Goal: Information Seeking & Learning: Check status

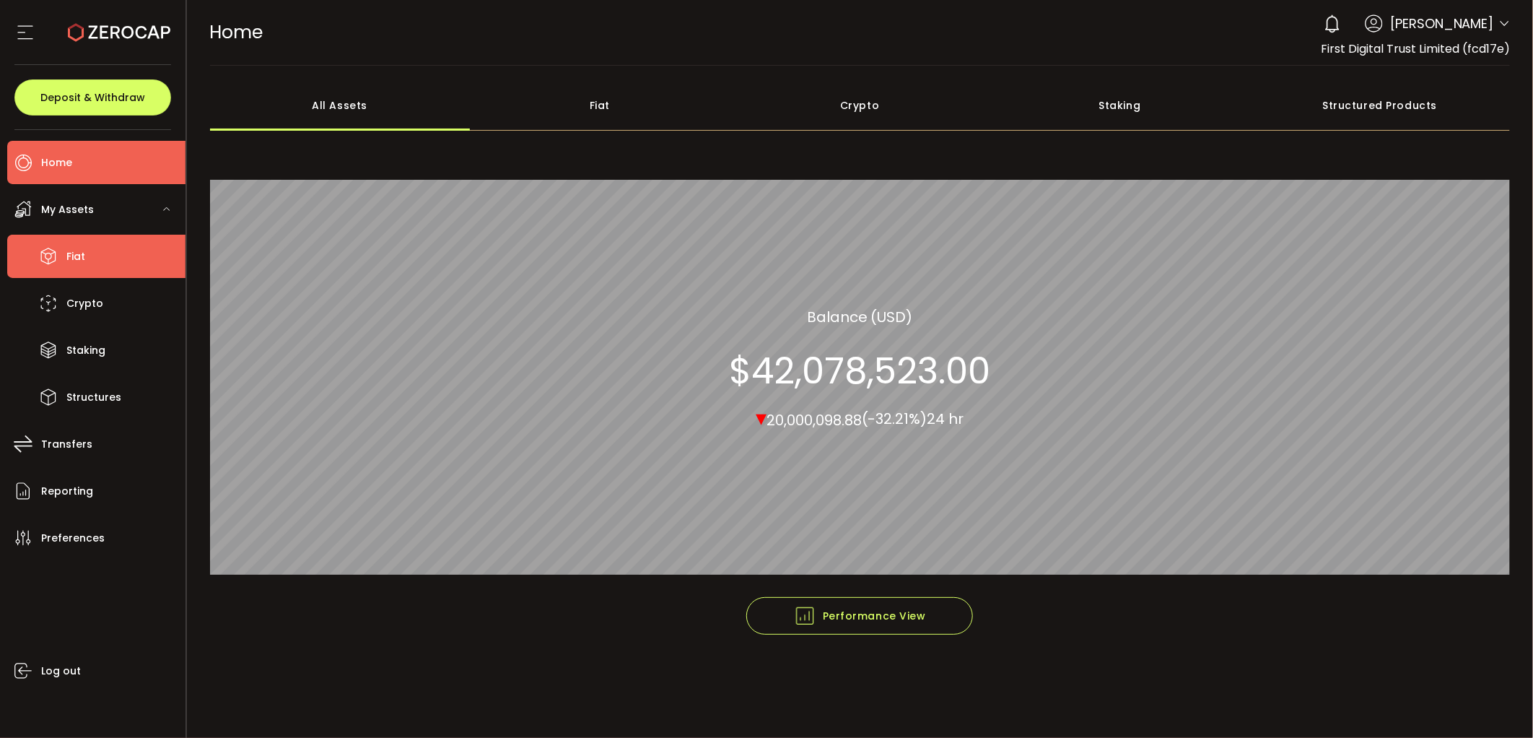
drag, startPoint x: 97, startPoint y: 263, endPoint x: 97, endPoint y: 271, distance: 7.9
click at [97, 263] on li "Fiat" at bounding box center [96, 256] width 178 height 43
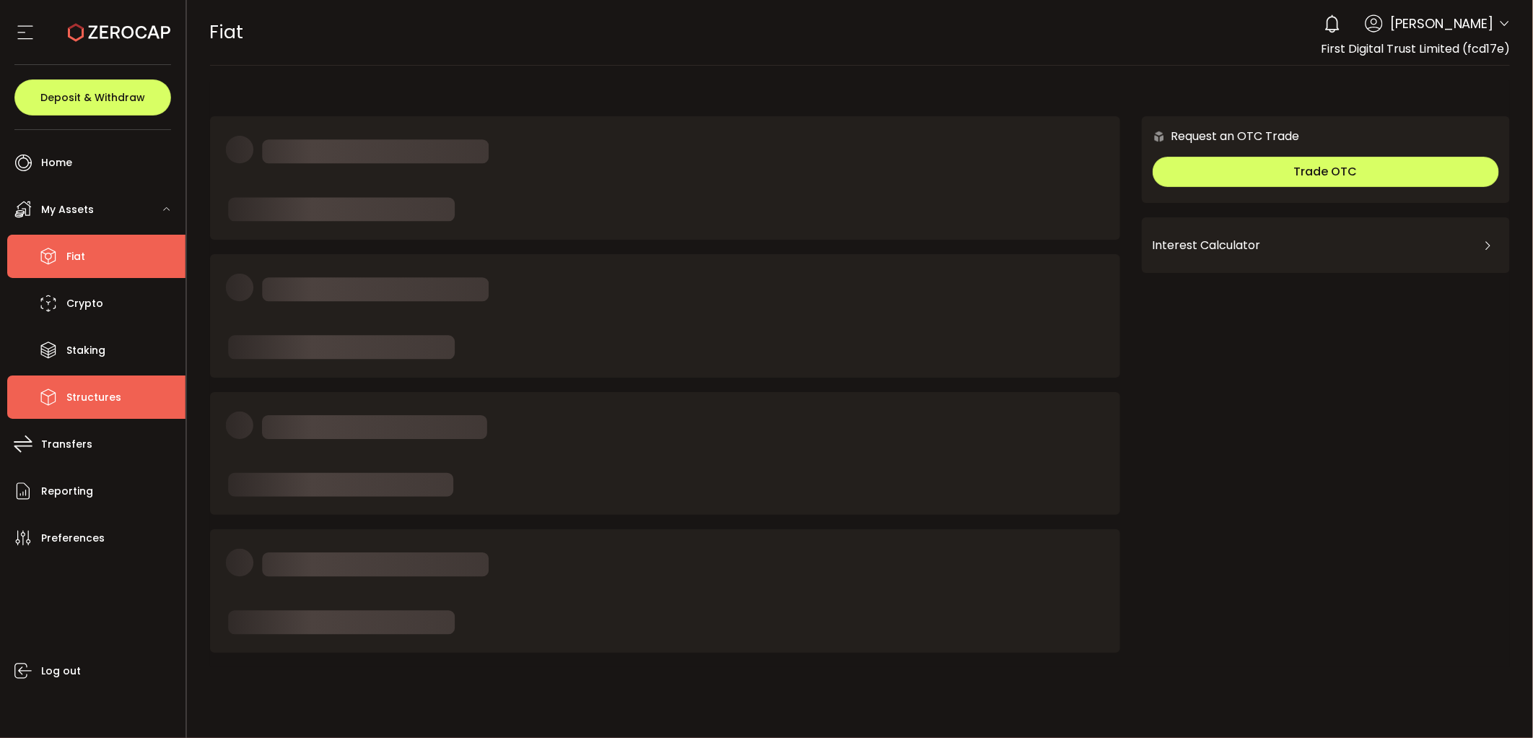
click at [108, 397] on span "Structures" at bounding box center [93, 397] width 55 height 21
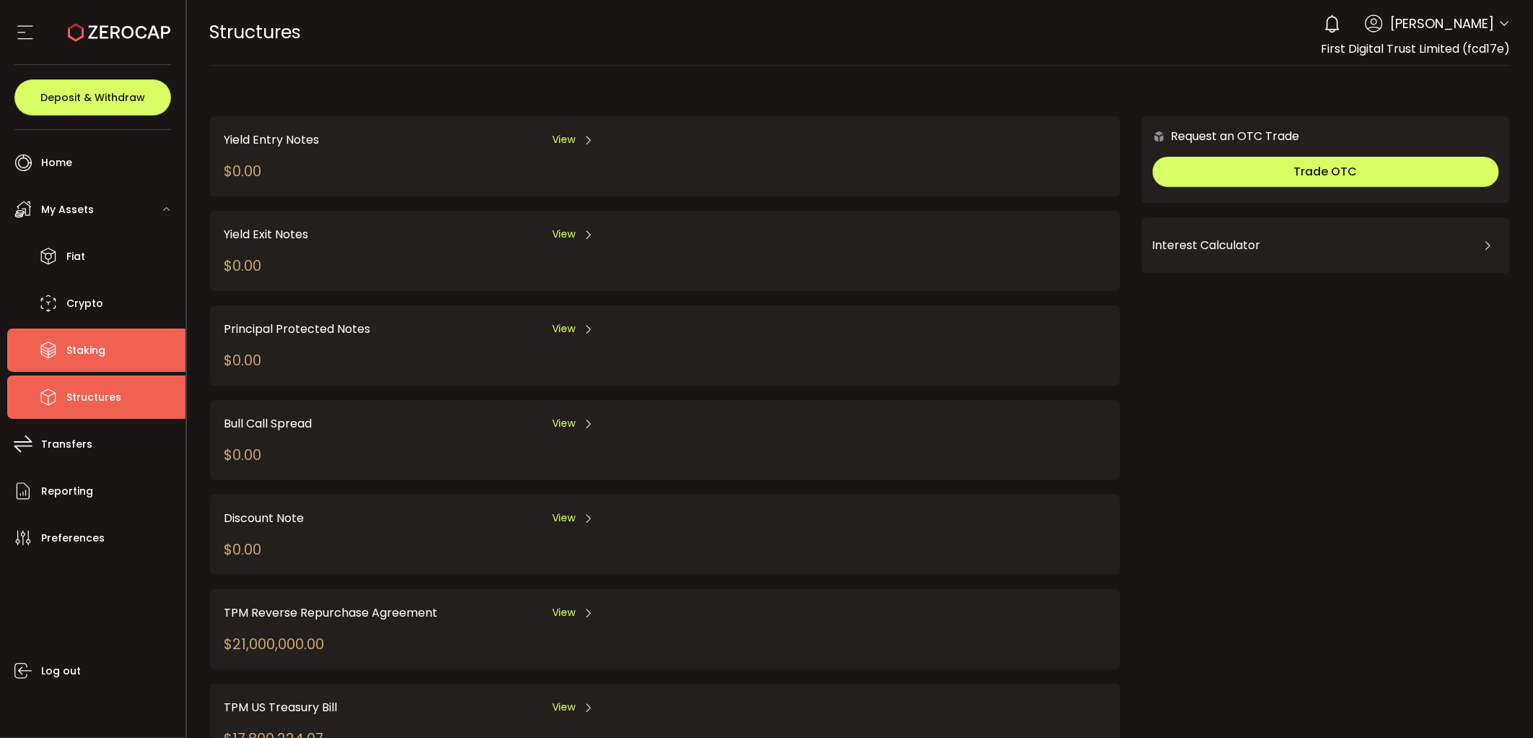
click at [92, 331] on li "Staking" at bounding box center [96, 349] width 178 height 43
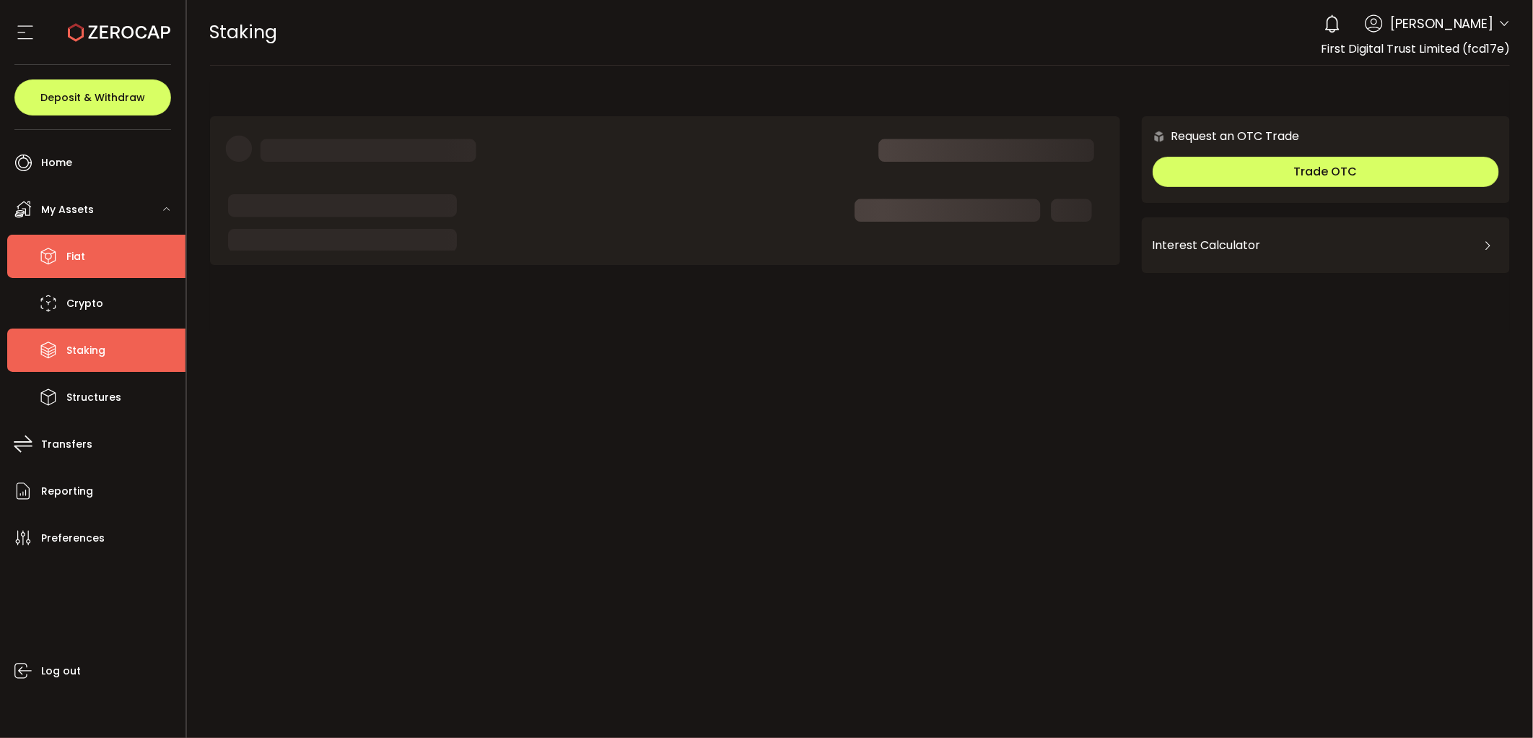
click at [100, 261] on li "Fiat" at bounding box center [96, 256] width 178 height 43
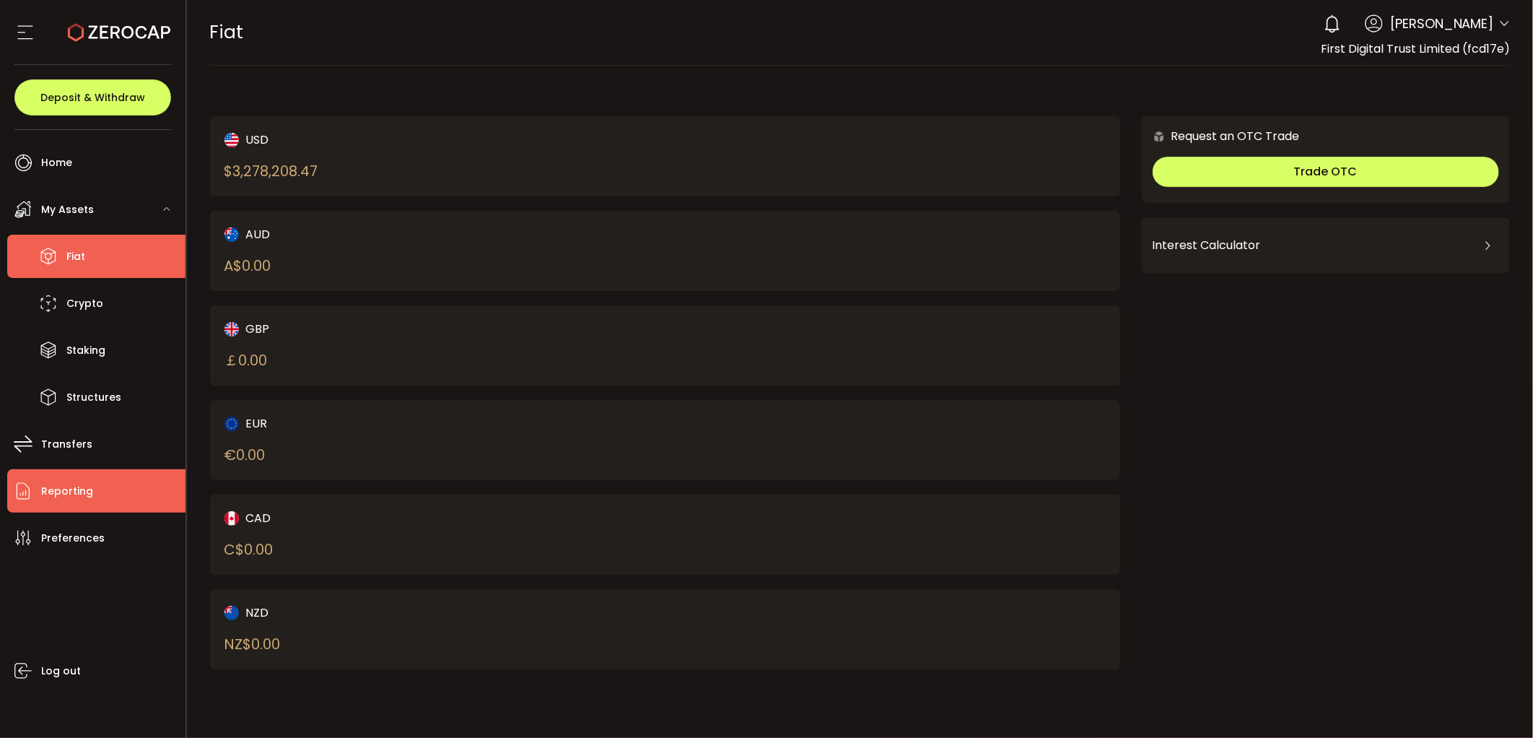
click at [111, 486] on li "Reporting" at bounding box center [96, 490] width 178 height 43
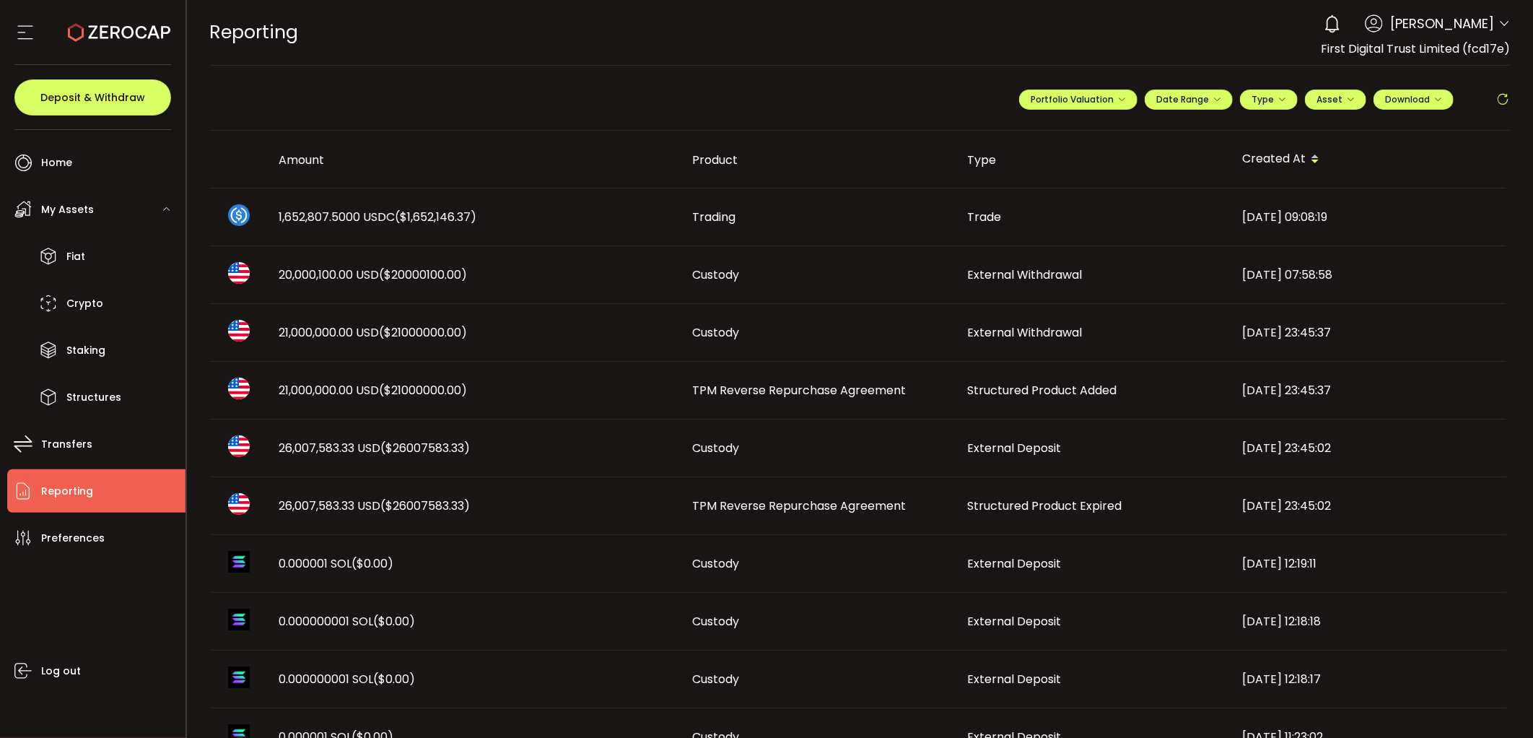
click at [1504, 96] on icon at bounding box center [1502, 99] width 14 height 14
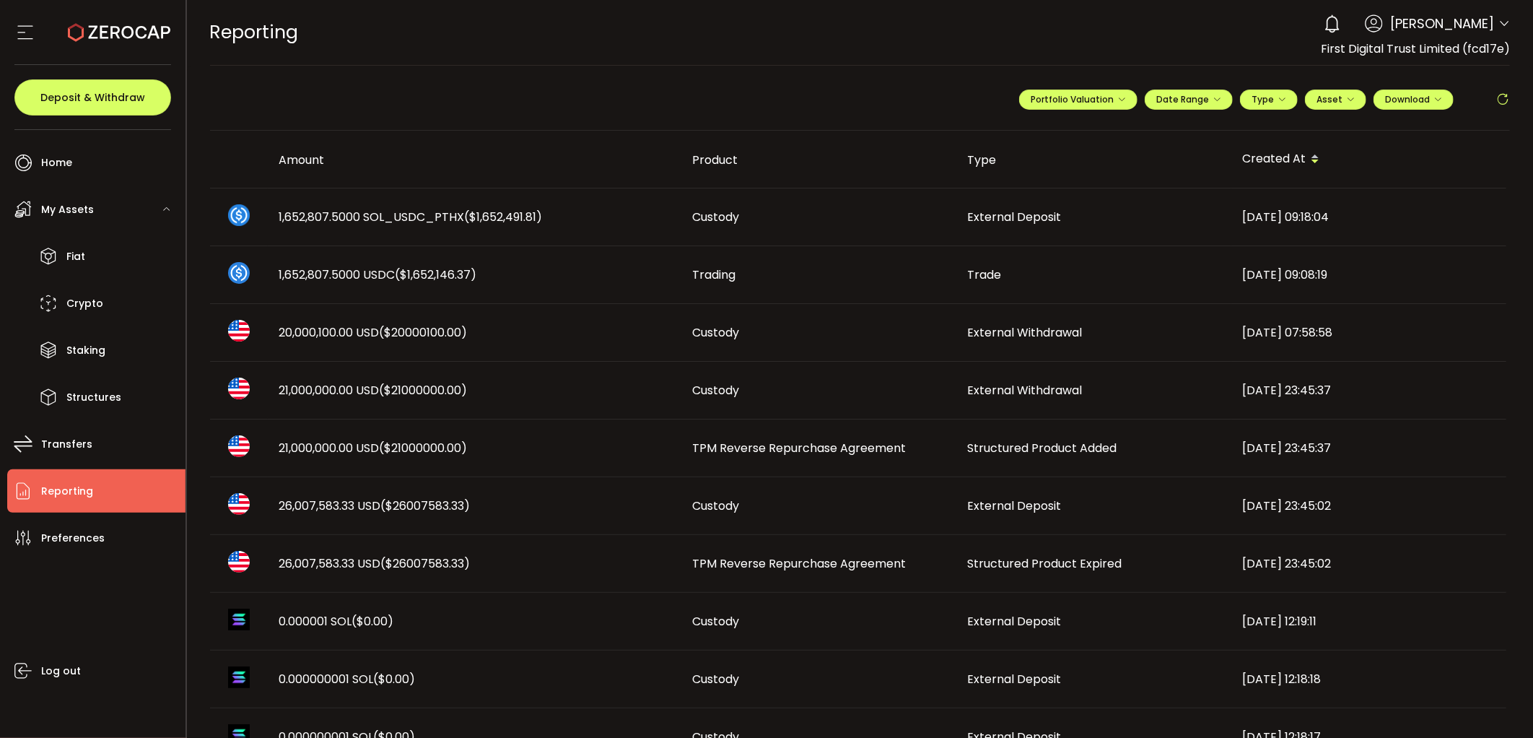
click at [1498, 102] on icon at bounding box center [1502, 99] width 14 height 14
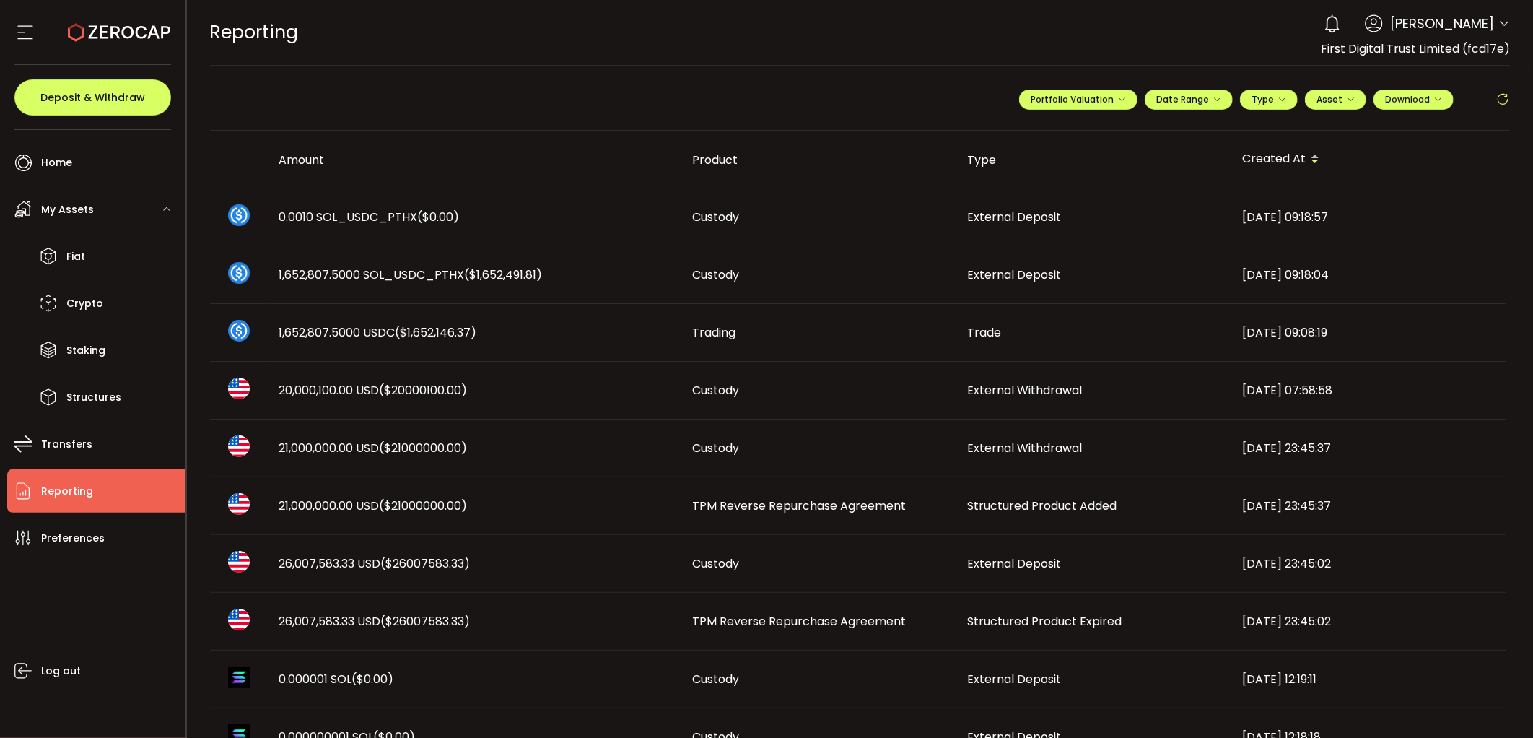
click at [1495, 102] on icon at bounding box center [1502, 99] width 14 height 14
click at [1500, 94] on icon at bounding box center [1502, 99] width 14 height 14
click at [1495, 101] on icon at bounding box center [1502, 99] width 14 height 14
click at [1490, 97] on span at bounding box center [1478, 98] width 35 height 17
click at [1495, 97] on icon at bounding box center [1502, 99] width 14 height 14
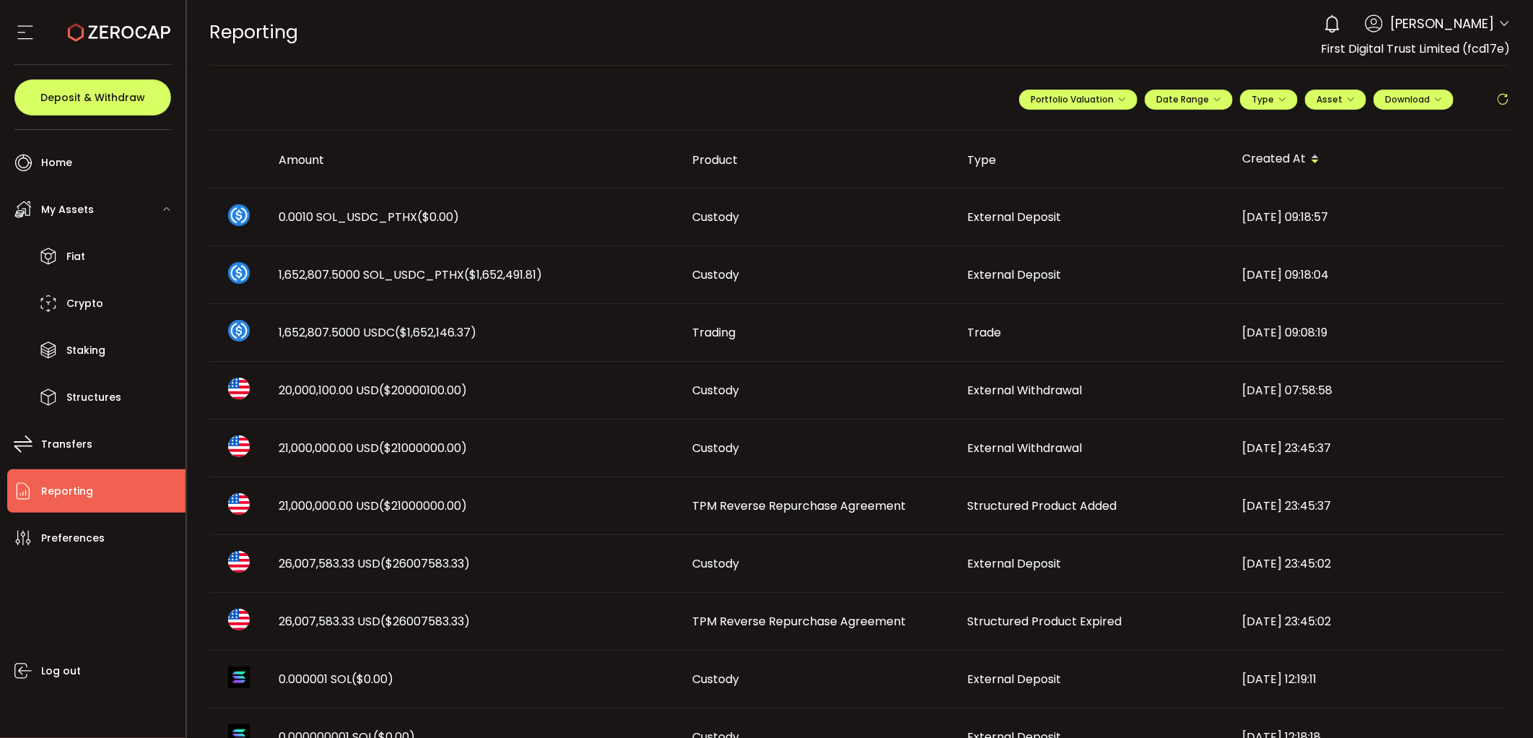
click at [1495, 102] on icon at bounding box center [1502, 99] width 14 height 14
click at [1498, 94] on icon at bounding box center [1502, 99] width 14 height 14
click at [1491, 113] on div "**********" at bounding box center [1264, 105] width 491 height 43
click at [1497, 103] on icon at bounding box center [1502, 99] width 14 height 14
click at [1506, 100] on main "**********" at bounding box center [860, 741] width 1347 height 1350
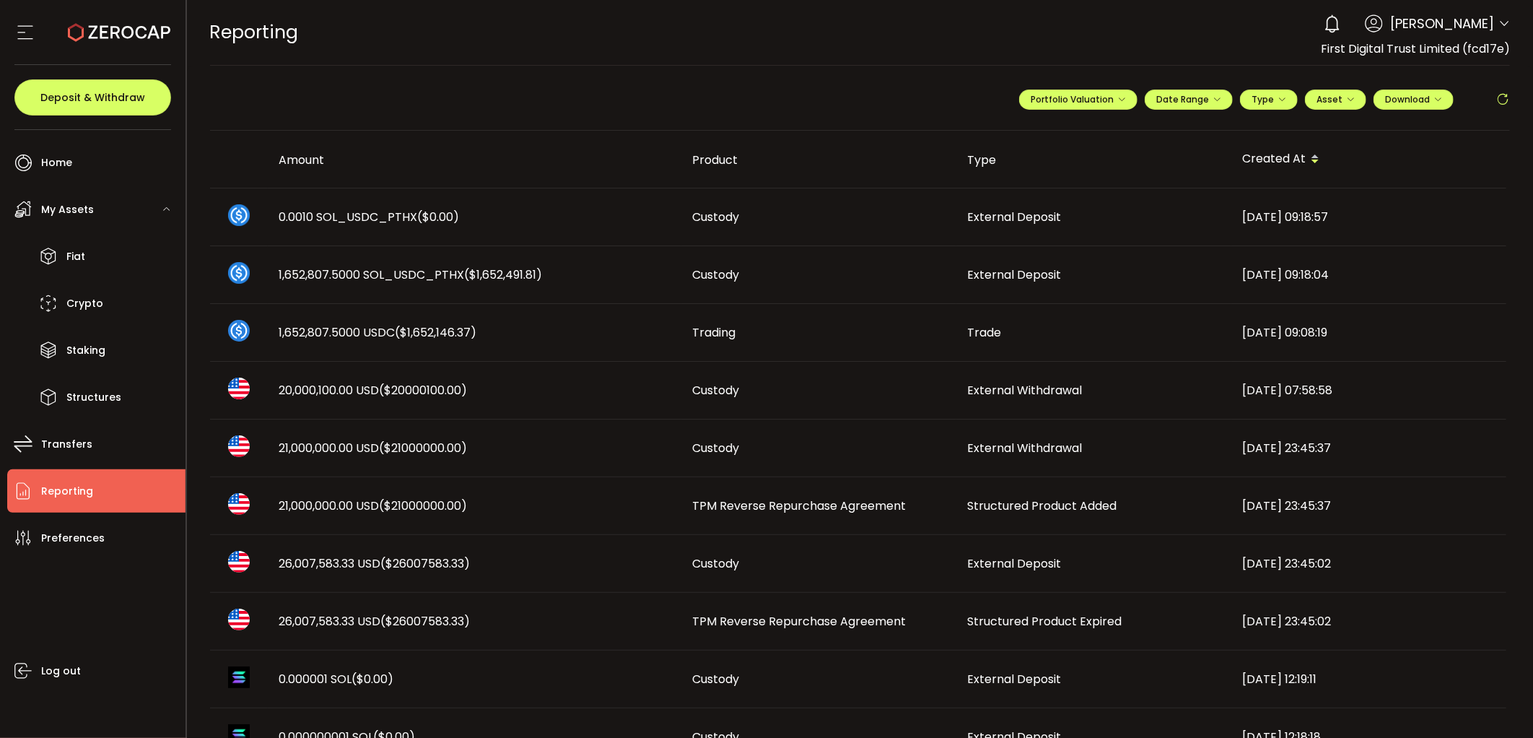
click at [1503, 98] on icon at bounding box center [1502, 99] width 14 height 14
click at [1504, 105] on icon at bounding box center [1502, 99] width 14 height 14
click at [1342, 29] on icon at bounding box center [1332, 24] width 20 height 20
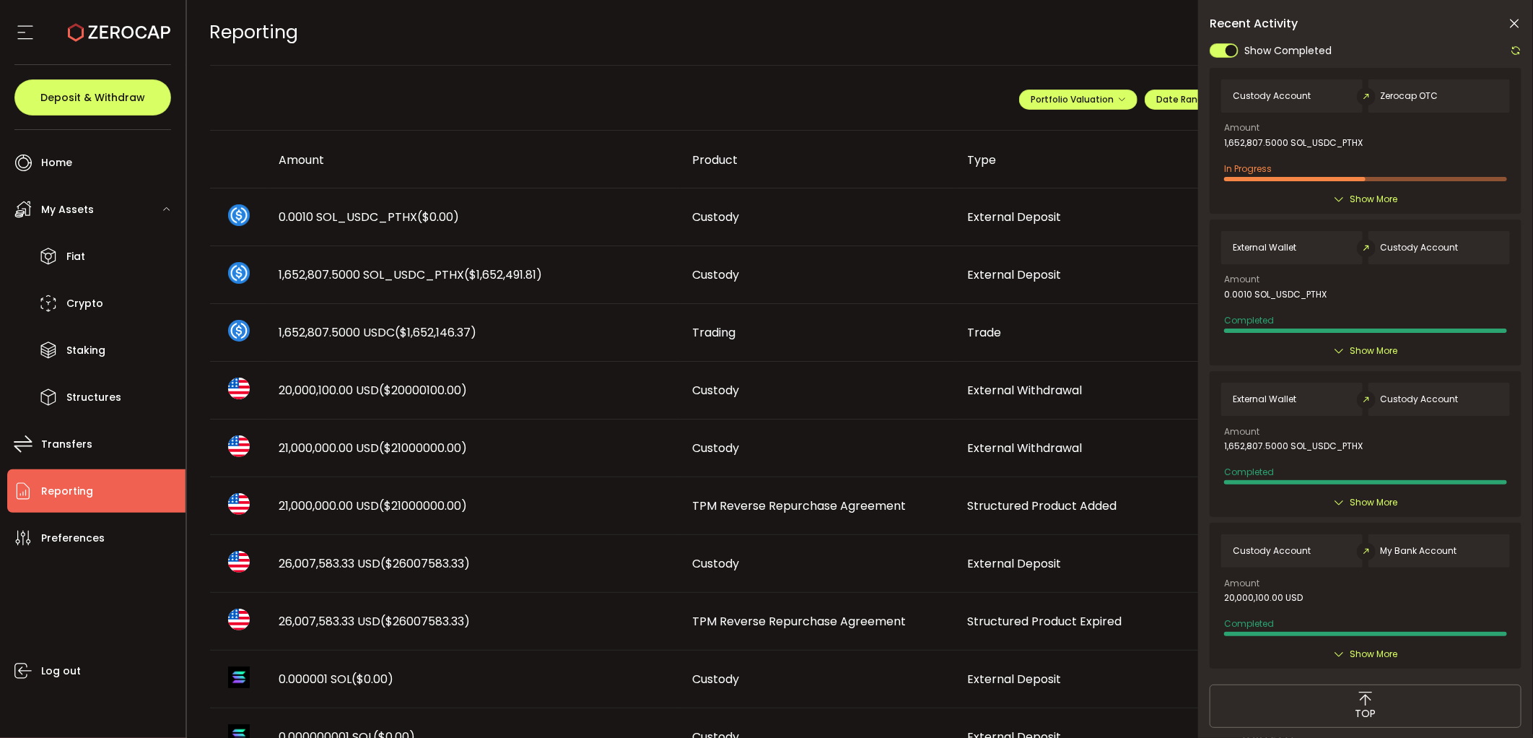
click at [1109, 152] on div "Type" at bounding box center [1093, 160] width 275 height 17
click at [1513, 45] on icon at bounding box center [1516, 51] width 12 height 12
click at [1516, 29] on icon at bounding box center [1514, 24] width 14 height 14
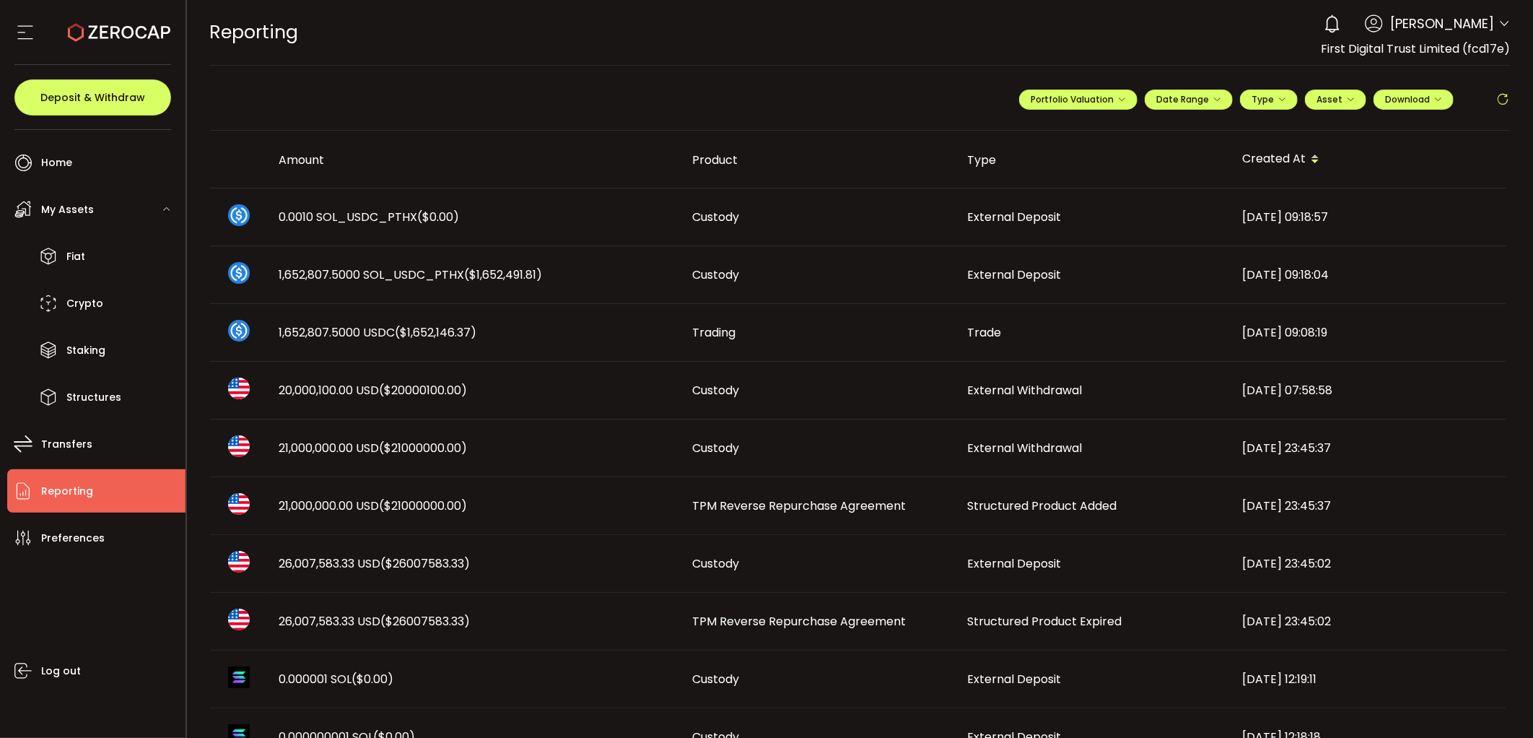
click at [1497, 101] on icon at bounding box center [1502, 99] width 14 height 14
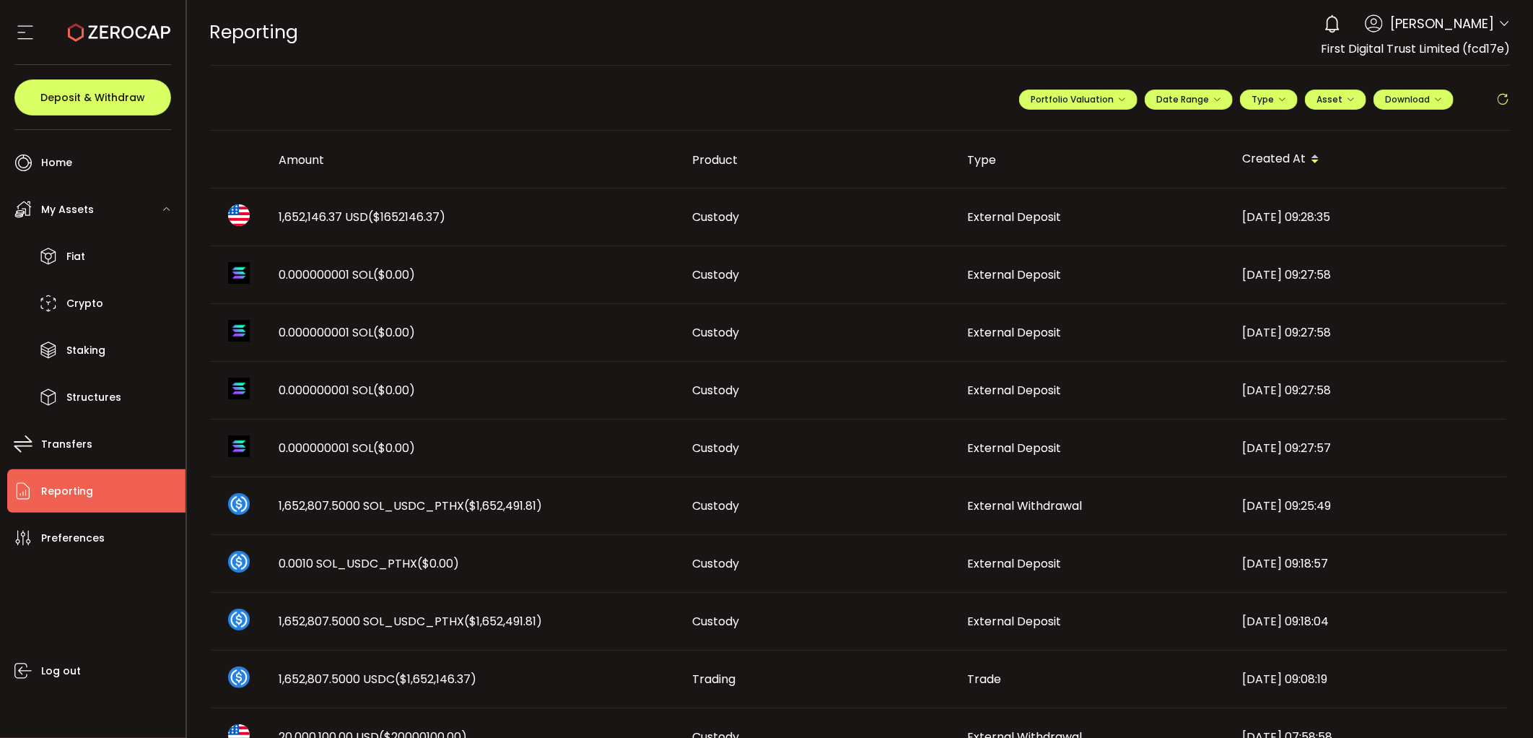
click at [327, 219] on span "1,652,146.37 USD ($1652146.37)" at bounding box center [362, 217] width 167 height 17
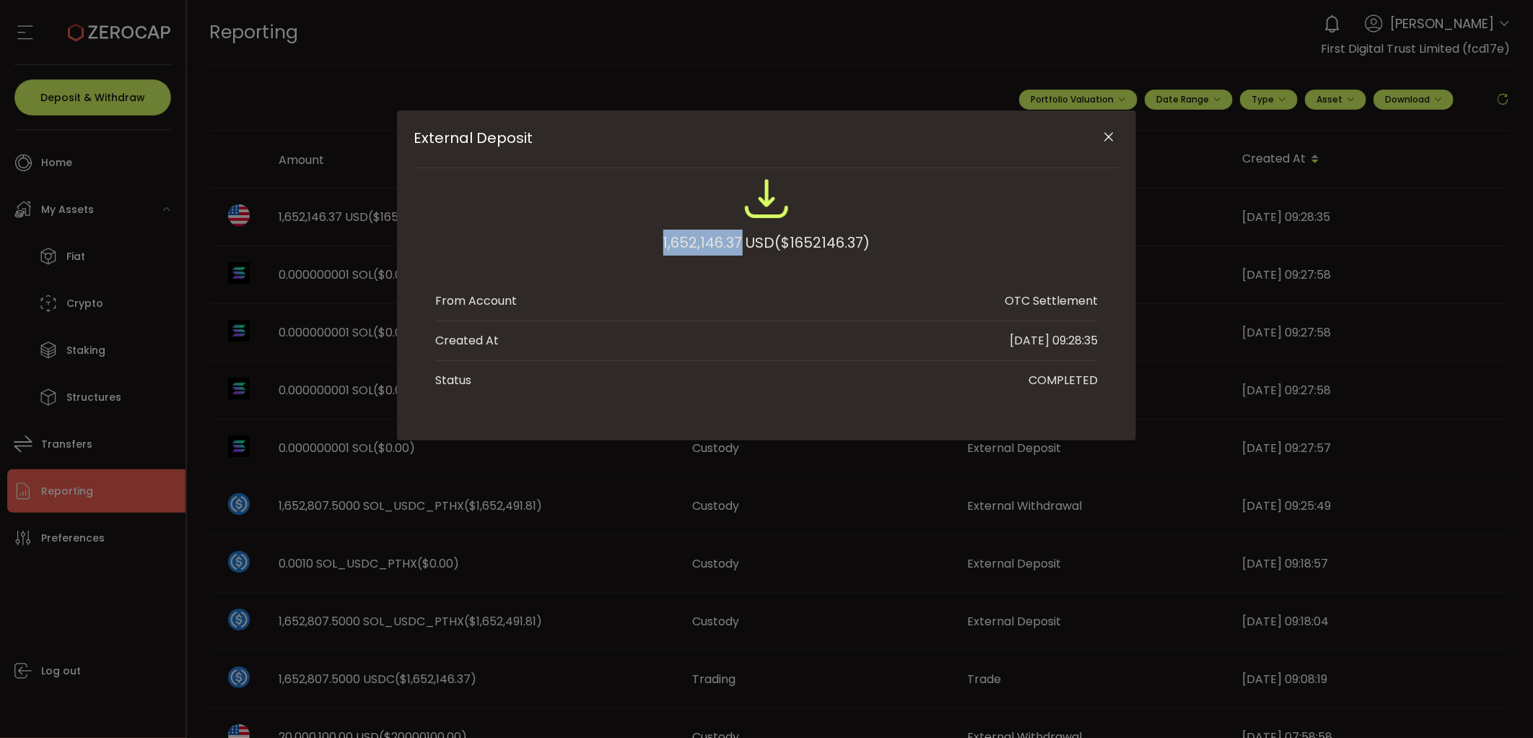
drag, startPoint x: 651, startPoint y: 243, endPoint x: 738, endPoint y: 242, distance: 87.3
click at [738, 242] on div "1,652,146.37 USD ($1652146.37)" at bounding box center [766, 222] width 663 height 95
copy div "1,652,146.37"
click at [632, 506] on div "External Deposit 1,652,146.37 USD ($1652146.37) From Account OTC Settlement Cre…" at bounding box center [766, 369] width 1533 height 738
click at [1107, 137] on icon "Close" at bounding box center [1109, 137] width 14 height 14
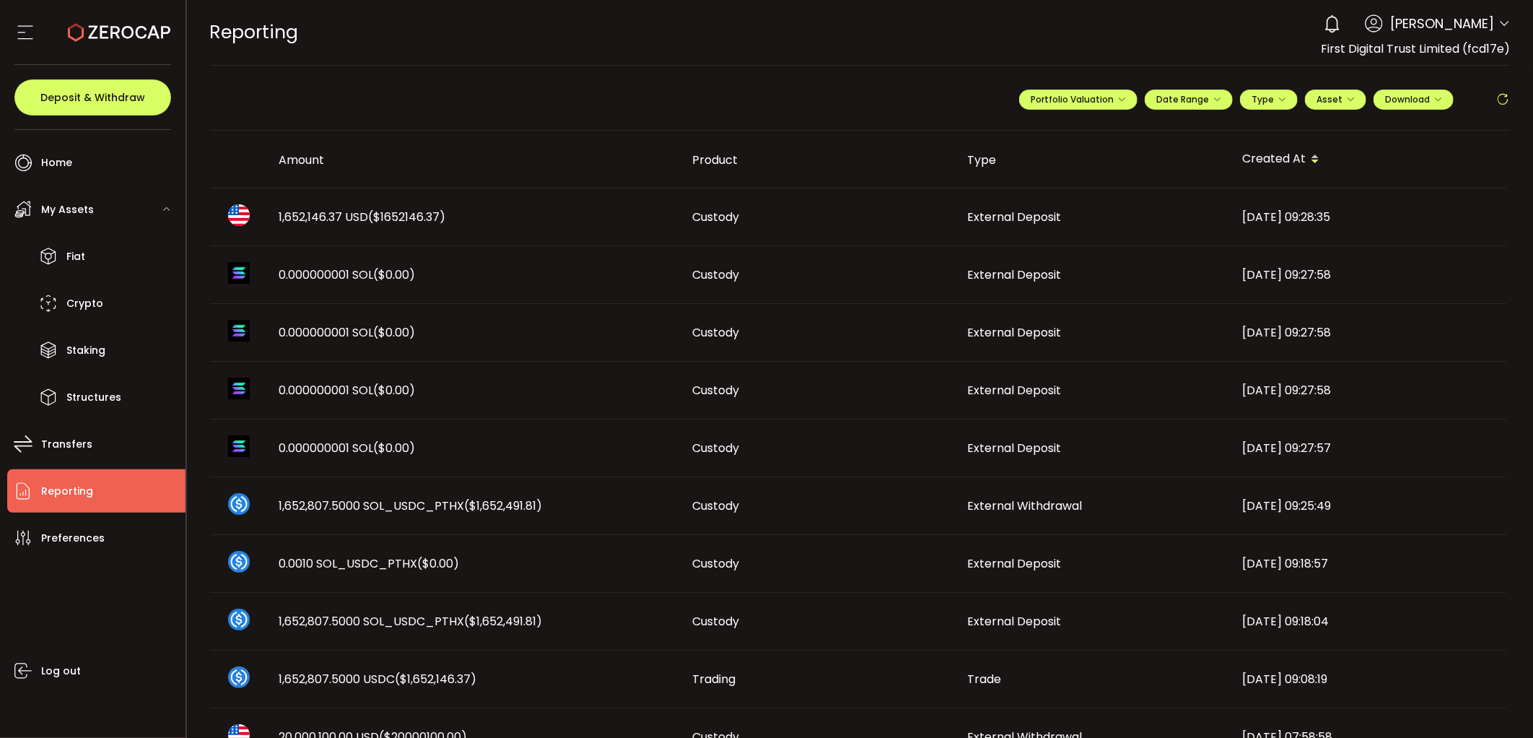
click at [1503, 103] on icon at bounding box center [1502, 99] width 14 height 14
